Goal: Task Accomplishment & Management: Manage account settings

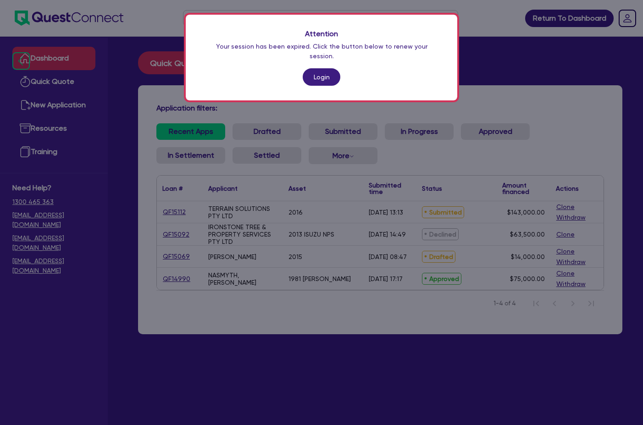
click at [324, 68] on link "Login" at bounding box center [322, 76] width 38 height 17
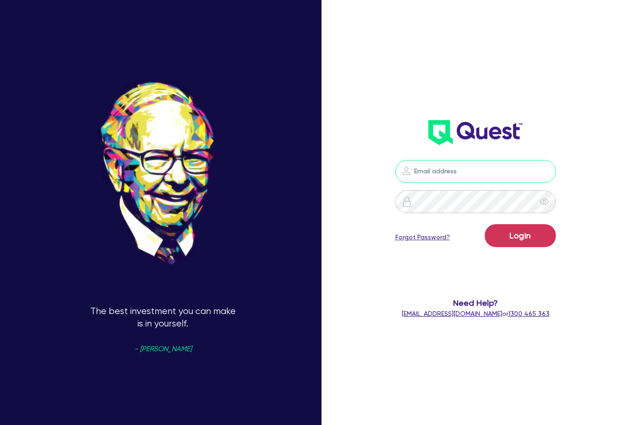
type input "[PERSON_NAME][EMAIL_ADDRESS][DOMAIN_NAME]"
click at [517, 227] on button "Login" at bounding box center [520, 235] width 71 height 23
